Goal: Entertainment & Leisure: Consume media (video, audio)

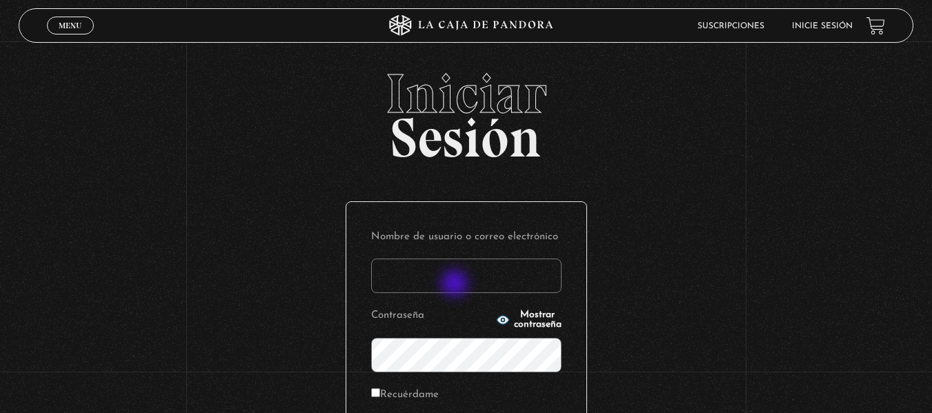
click at [456, 285] on input "Nombre de usuario o correo electrónico" at bounding box center [466, 276] width 190 height 34
type input "[EMAIL_ADDRESS][DOMAIN_NAME]"
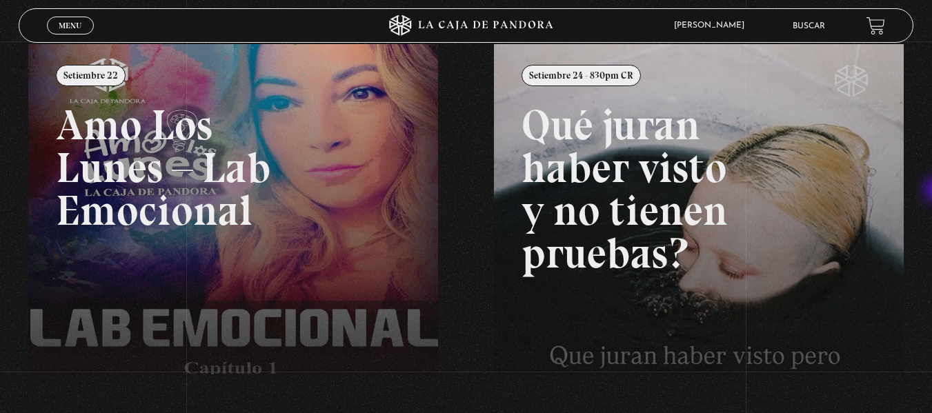
scroll to position [162, 0]
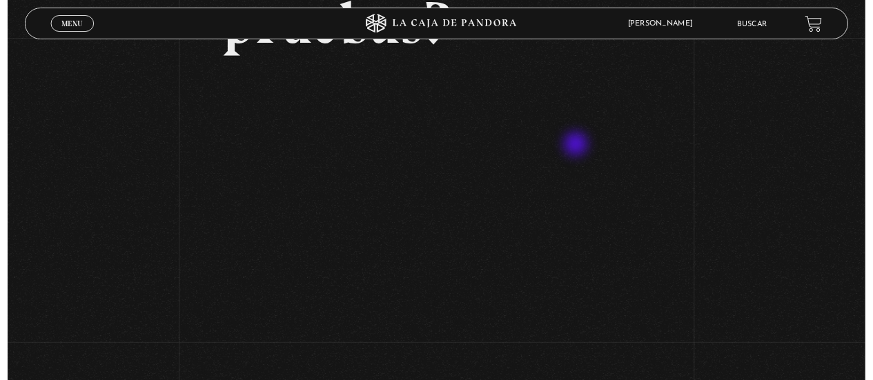
scroll to position [243, 0]
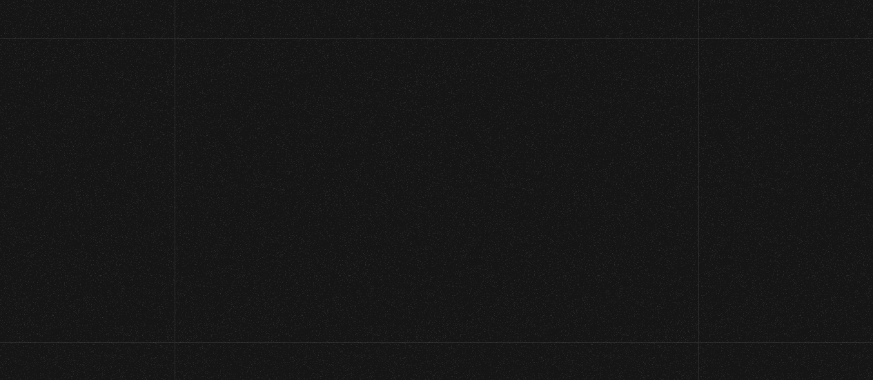
scroll to position [250, 0]
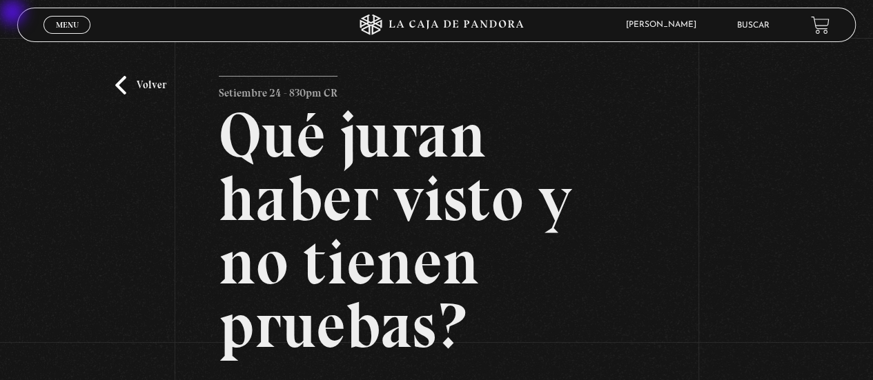
click at [455, 199] on div "Volver Setiembre 24 - 830pm CR Qué juran haber visto y no tienen pruebas?" at bounding box center [436, 344] width 873 height 613
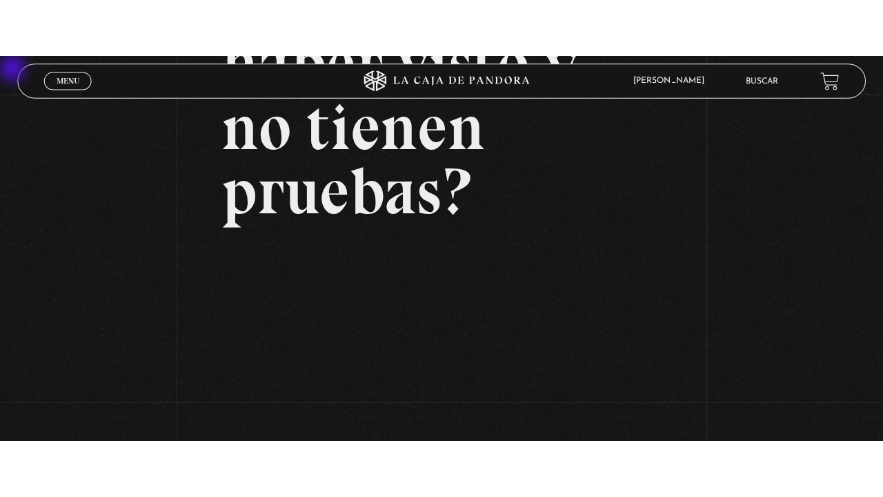
scroll to position [193, 0]
